Goal: Check status: Check status

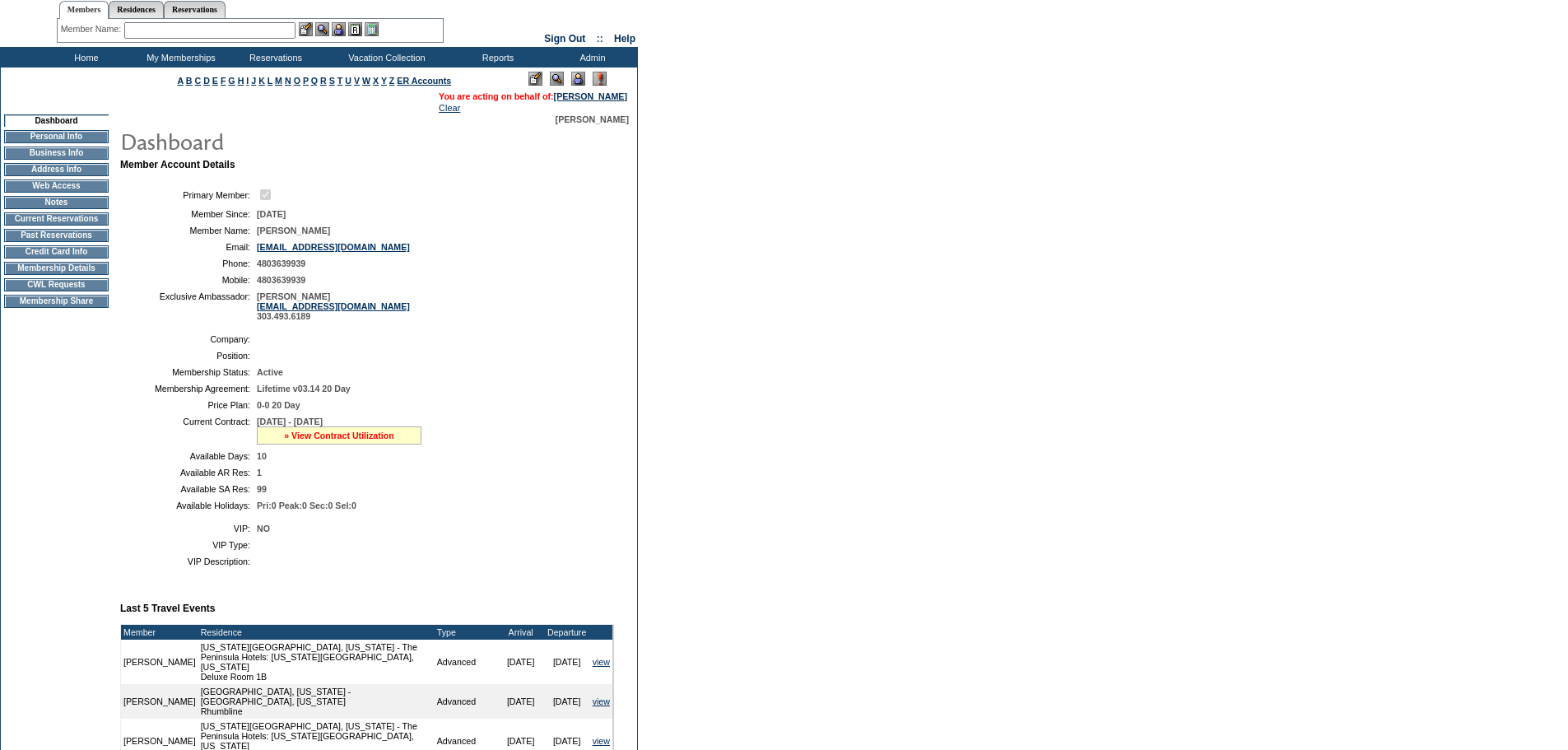
scroll to position [82, 0]
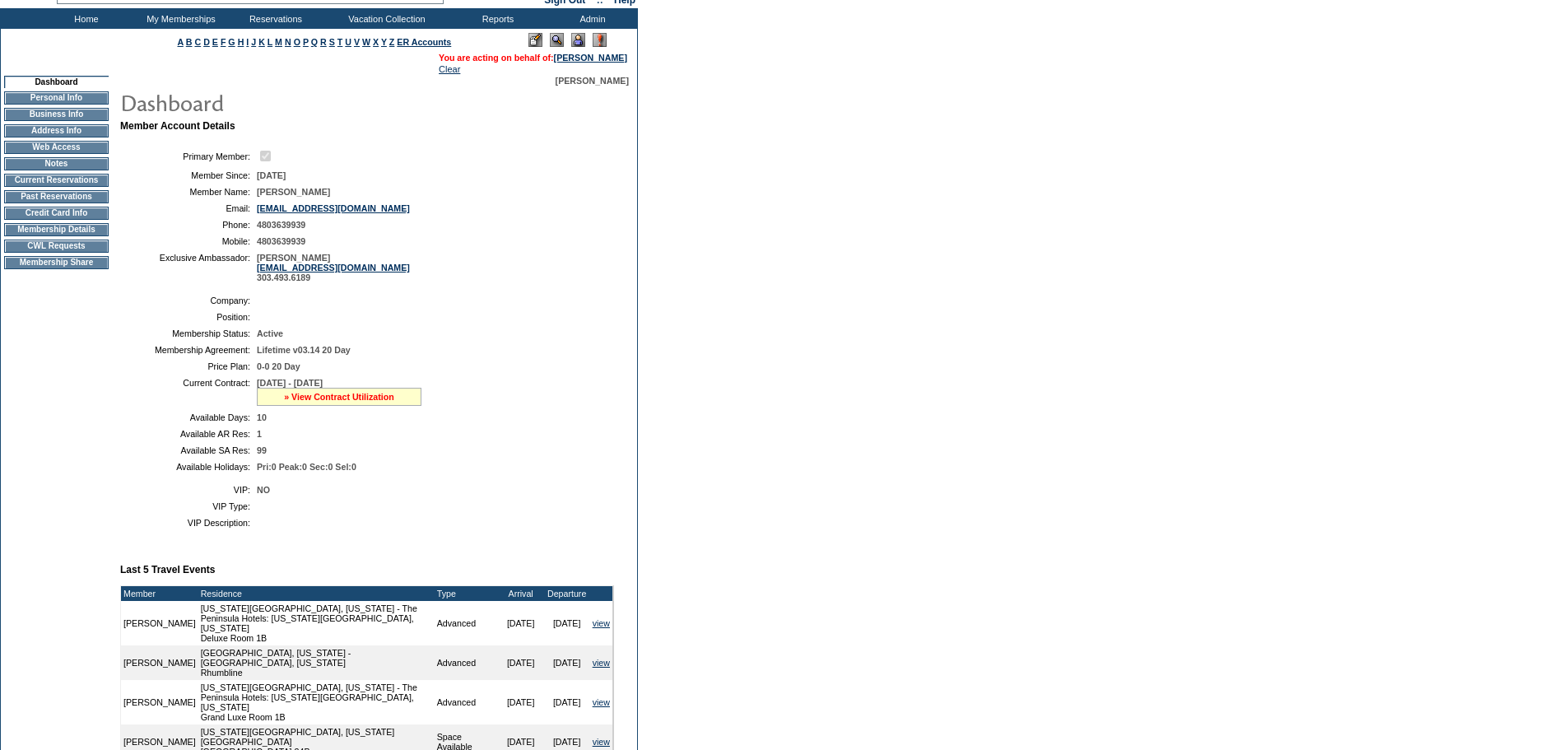
click at [349, 402] on link "» View Contract Utilization" at bounding box center [339, 396] width 111 height 10
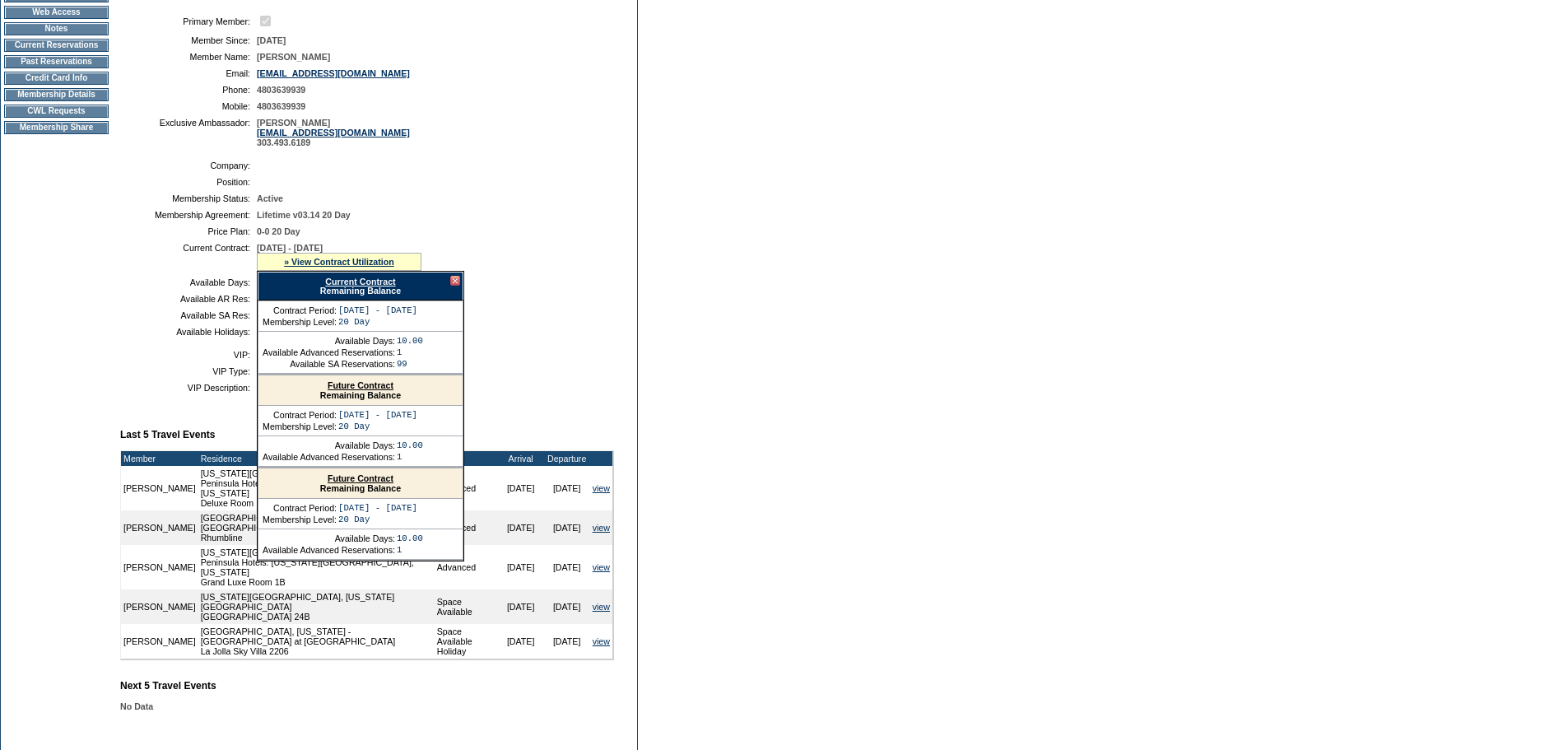
scroll to position [247, 0]
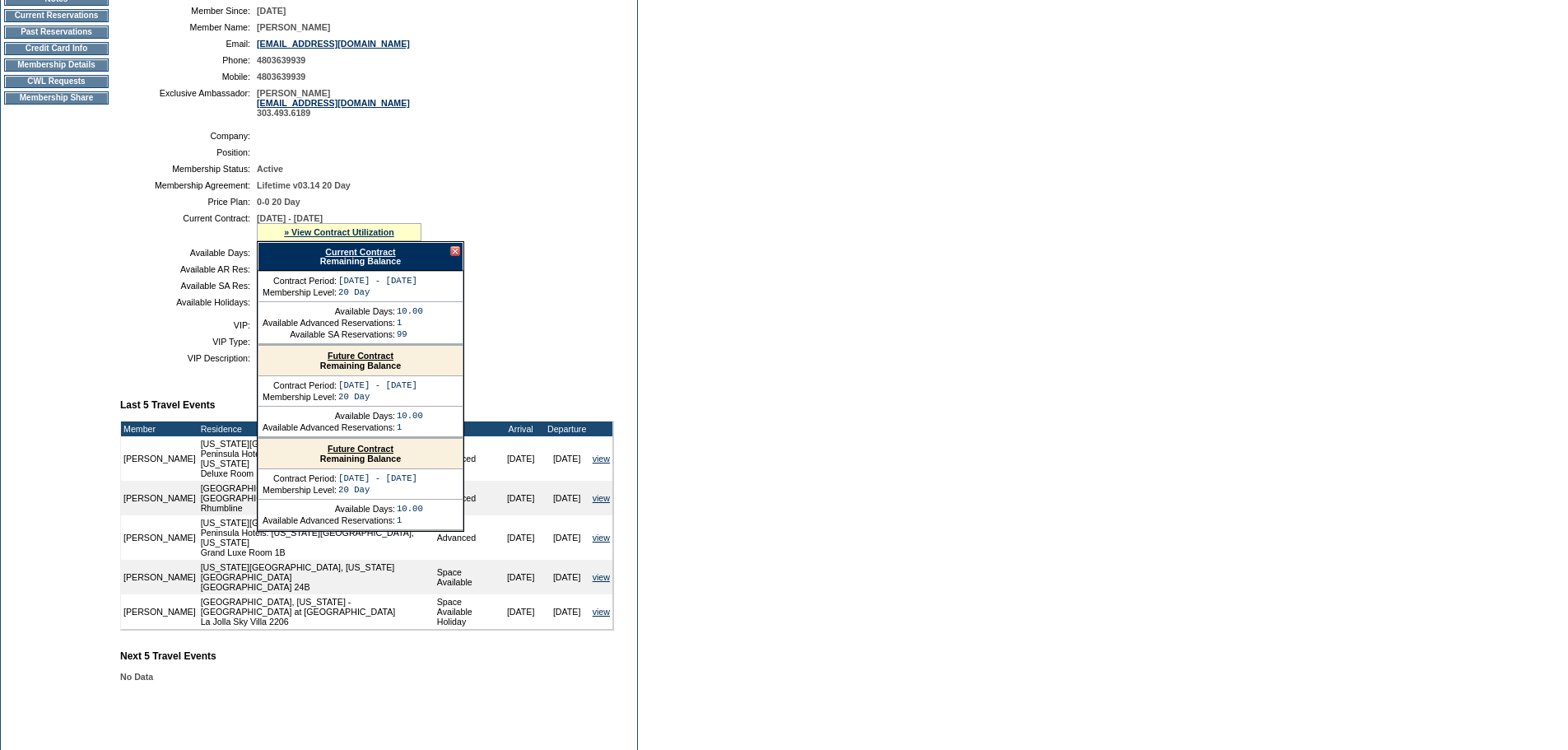
click at [384, 263] on div "Current Contract Remaining Balance" at bounding box center [360, 257] width 206 height 29
click at [381, 257] on link "Current Contract" at bounding box center [360, 252] width 70 height 10
click at [498, 154] on table "Company: Position: Membership Status: Active Membership Agreement: Lifetime v03…" at bounding box center [366, 219] width 493 height 190
click at [456, 256] on div at bounding box center [456, 251] width 10 height 10
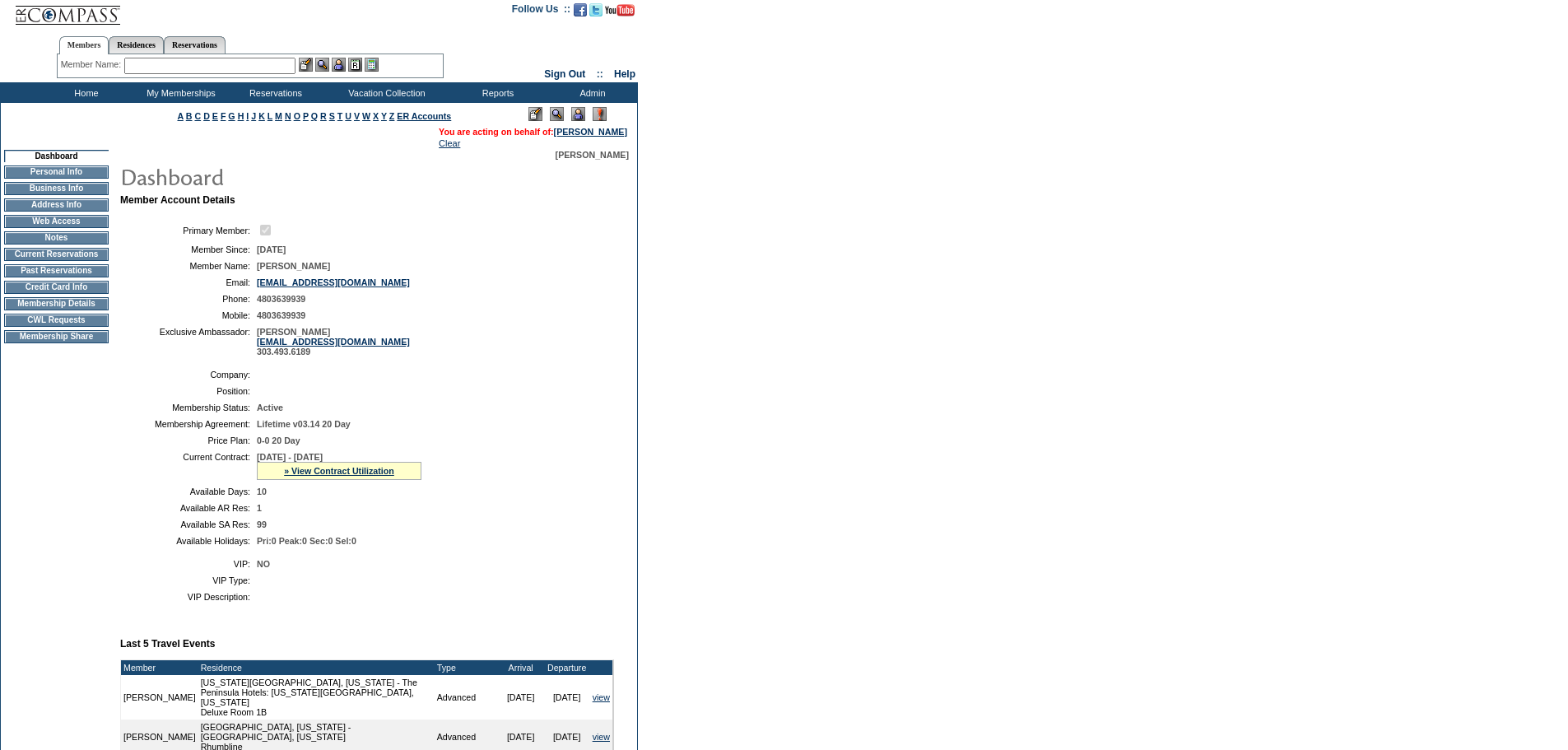
scroll to position [0, 0]
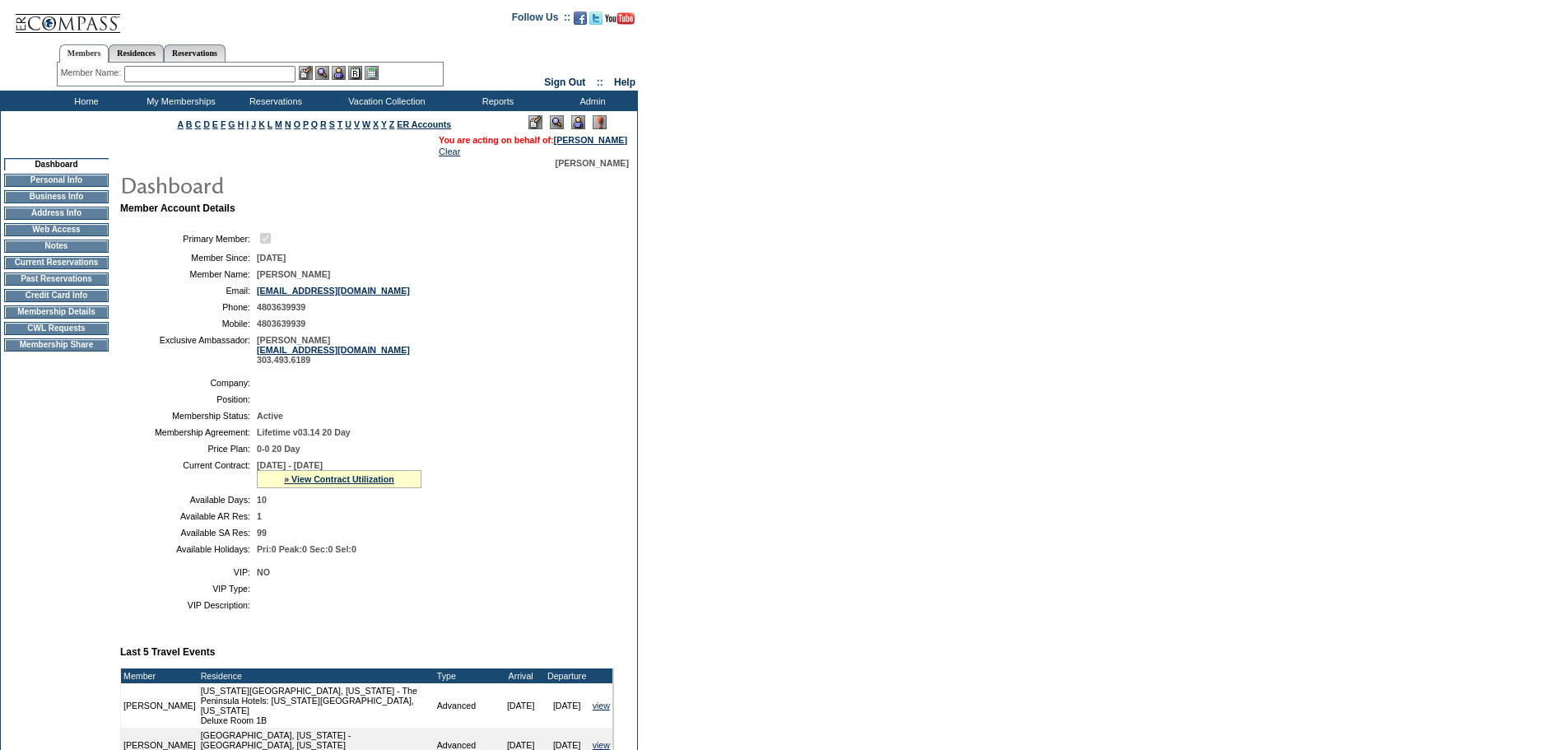
click at [181, 98] on td "My Memberships" at bounding box center [179, 100] width 94 height 21
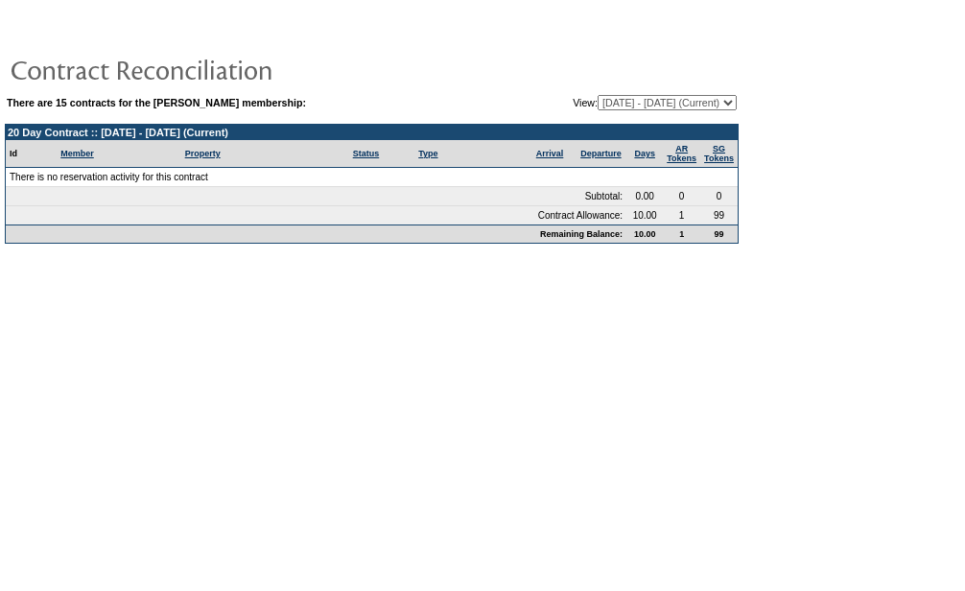
click at [728, 105] on select "[DATE] - [DATE] [DATE] - [DATE] [DATE] - [DATE] [DATE] - [DATE] [DATE] - [DATE]…" at bounding box center [666, 102] width 139 height 15
select select "123642"
click at [597, 96] on select "[DATE] - [DATE] [DATE] - [DATE] [DATE] - [DATE] [DATE] - [DATE] [DATE] - [DATE]…" at bounding box center [666, 102] width 139 height 15
